Goal: Task Accomplishment & Management: Manage account settings

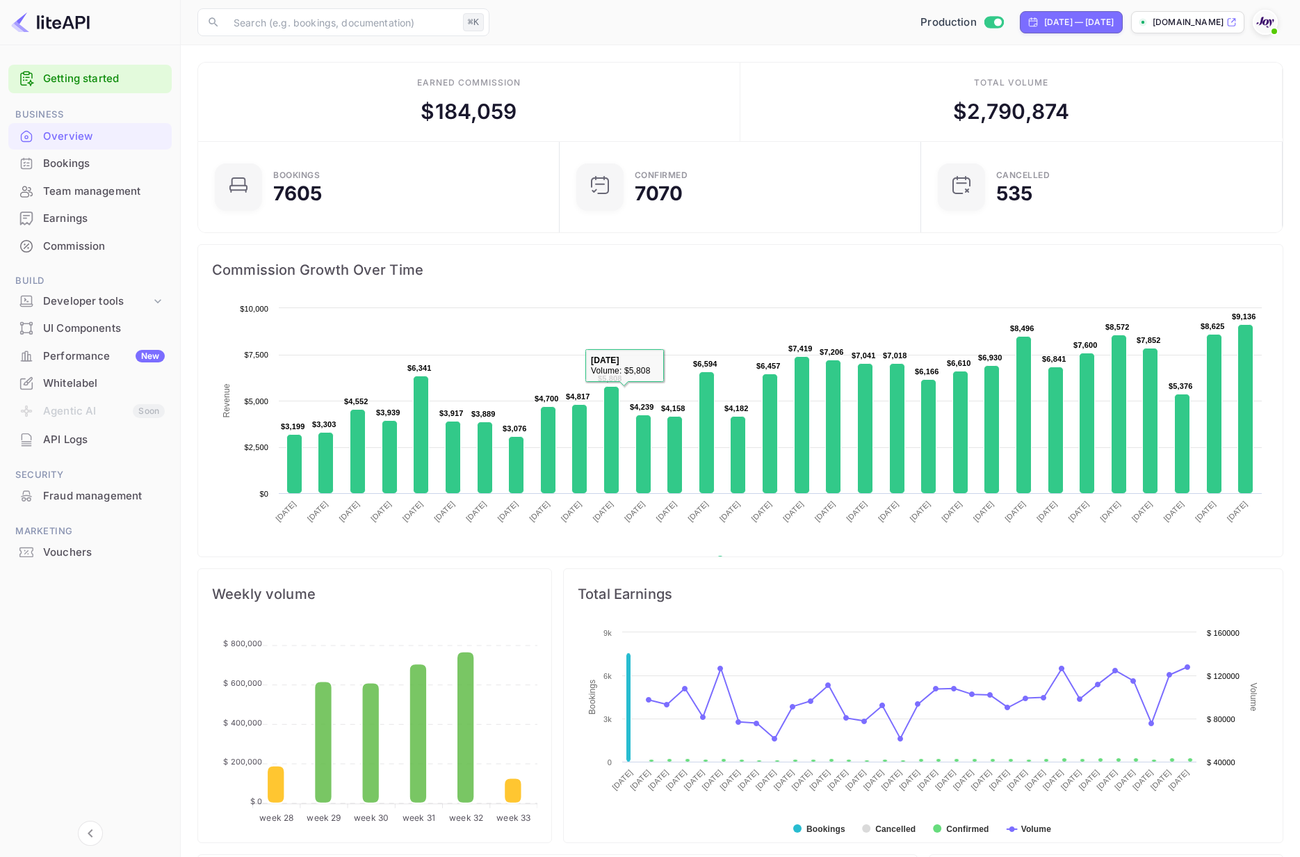
scroll to position [226, 353]
click at [55, 209] on div "Earnings" at bounding box center [89, 218] width 163 height 27
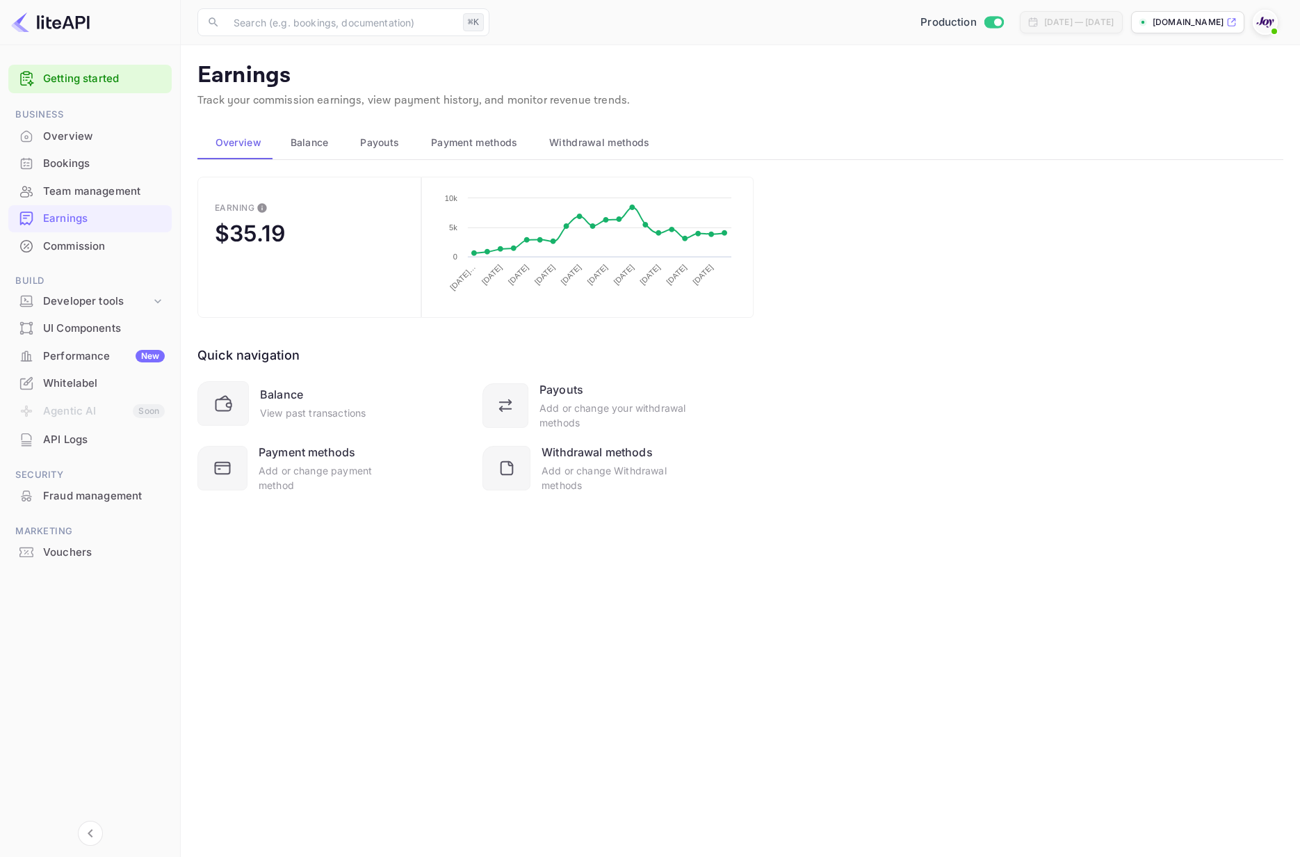
click at [67, 248] on div "Commission" at bounding box center [104, 246] width 122 height 16
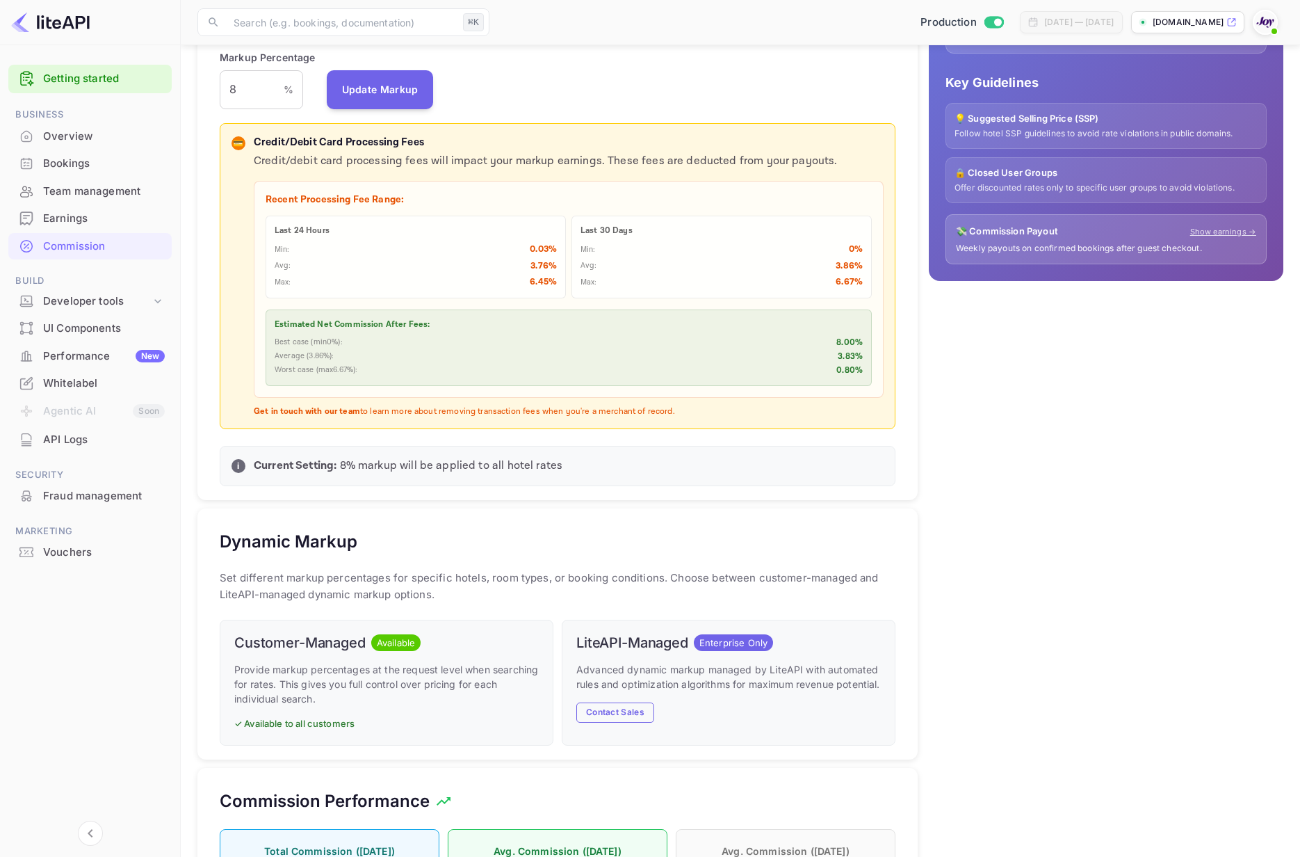
scroll to position [354, 0]
